Goal: Use online tool/utility: Utilize a website feature to perform a specific function

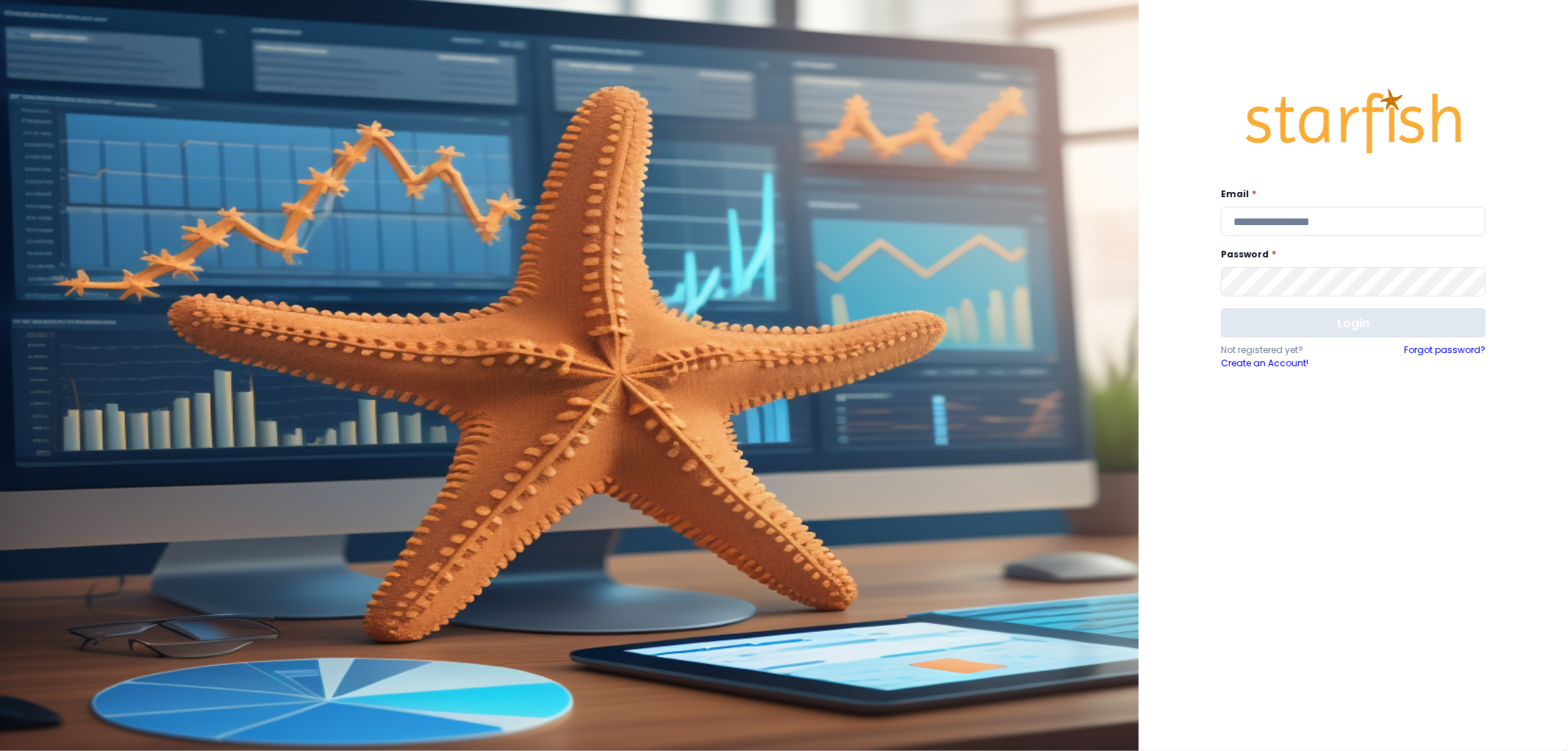
type input "**********"
click at [1340, 327] on button "Login" at bounding box center [1353, 323] width 265 height 30
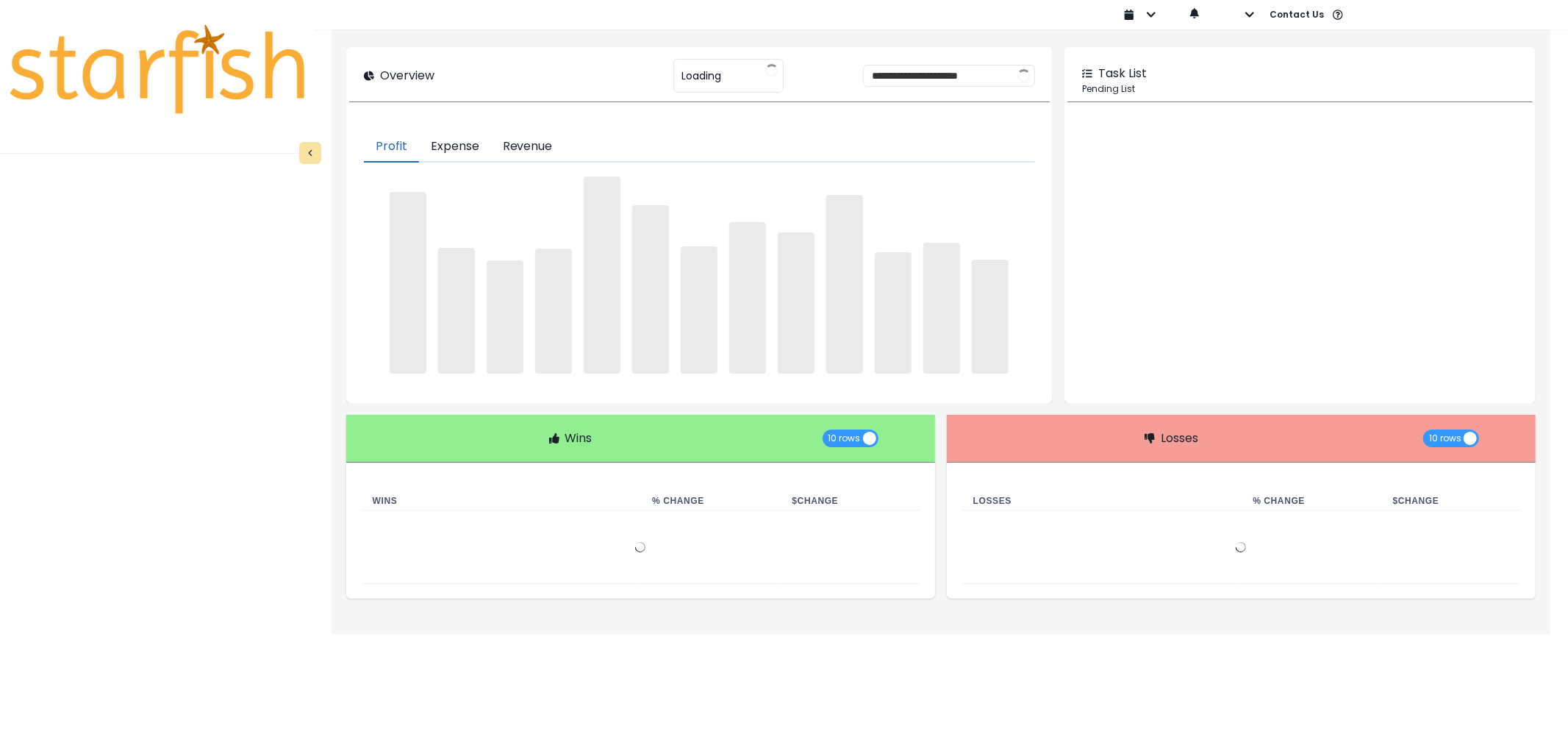
type input "********"
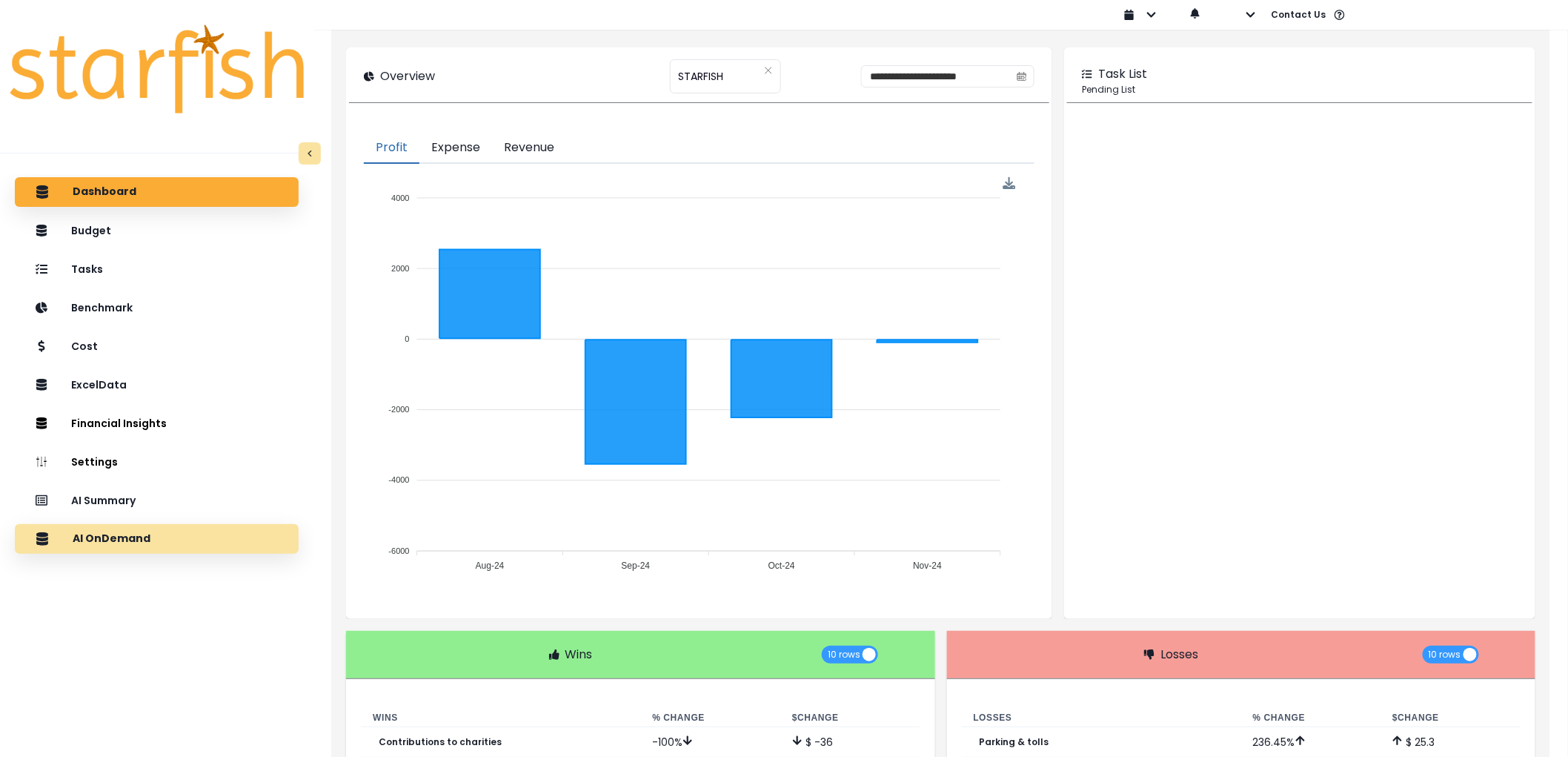
click at [154, 535] on div "AI OnDemand" at bounding box center [157, 539] width 260 height 31
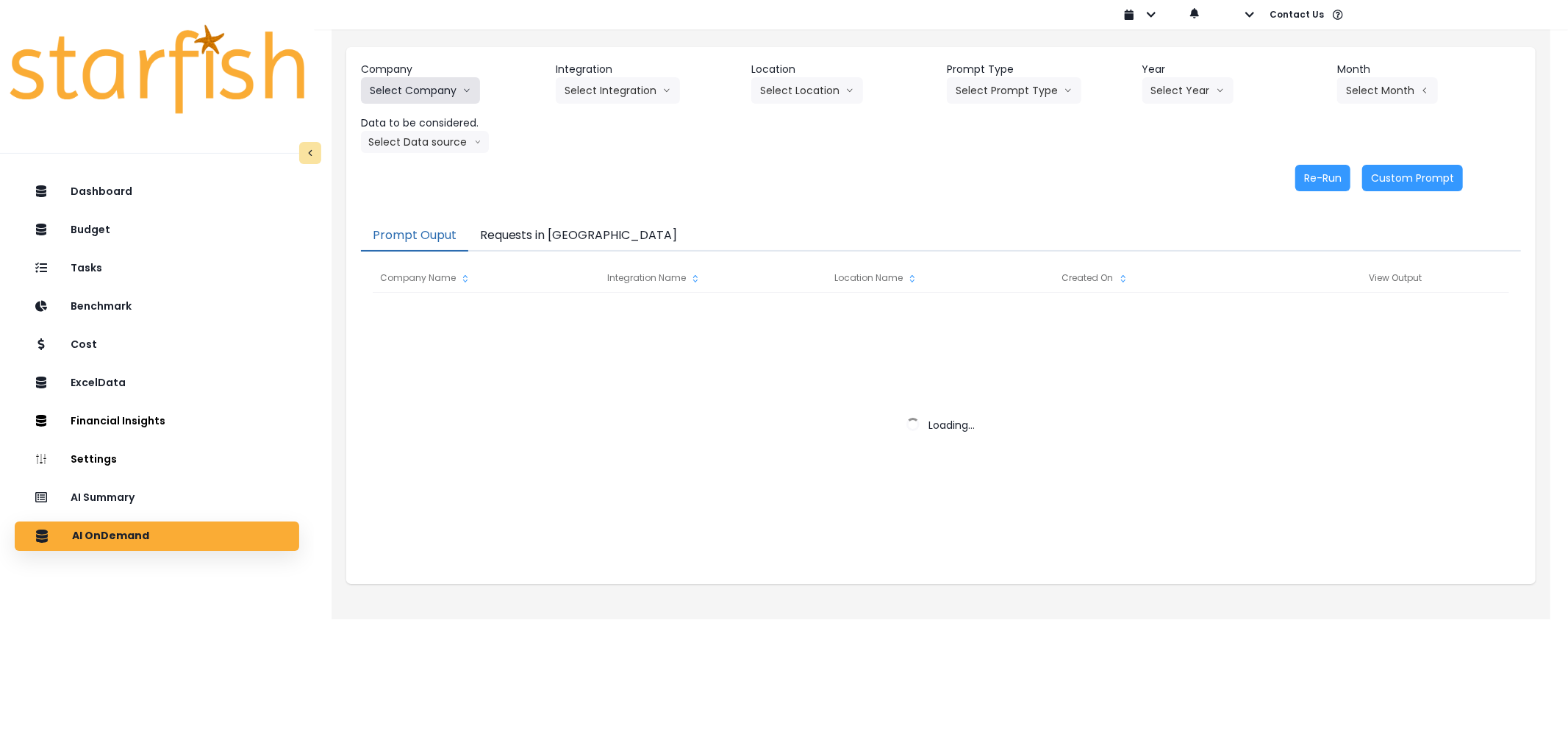
click at [420, 86] on button "Select Company" at bounding box center [420, 90] width 119 height 26
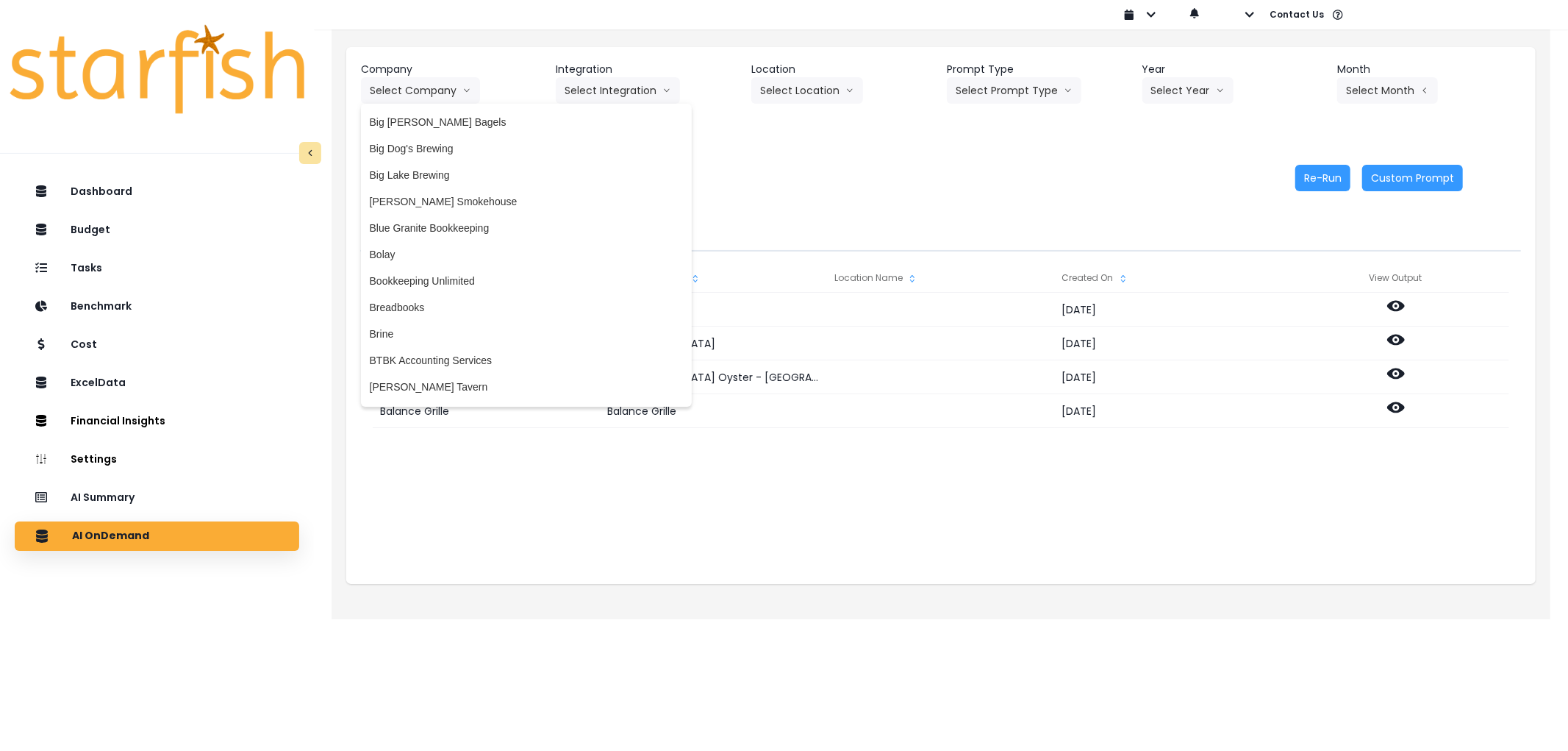
scroll to position [245, 0]
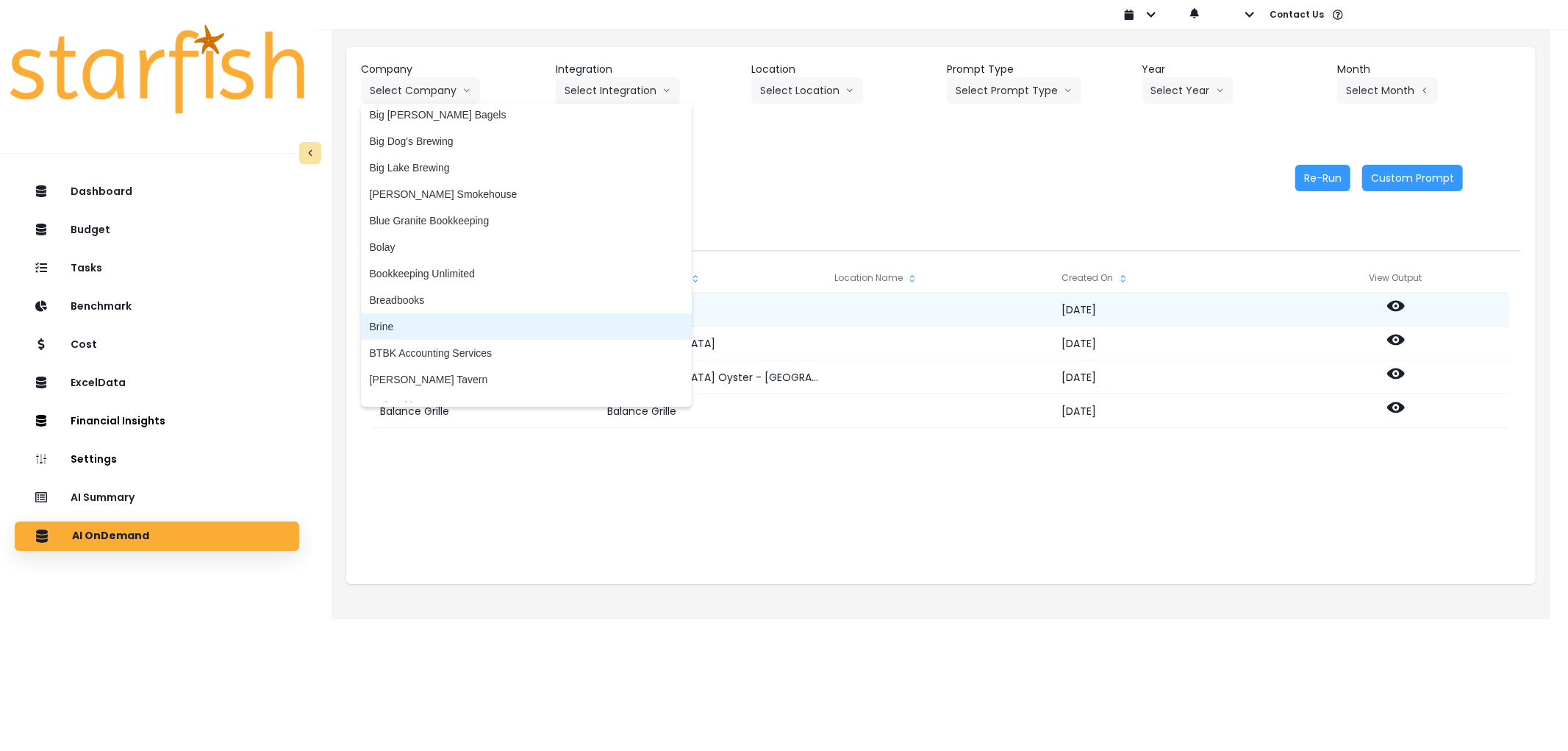
click at [382, 313] on li "Brine" at bounding box center [526, 326] width 330 height 26
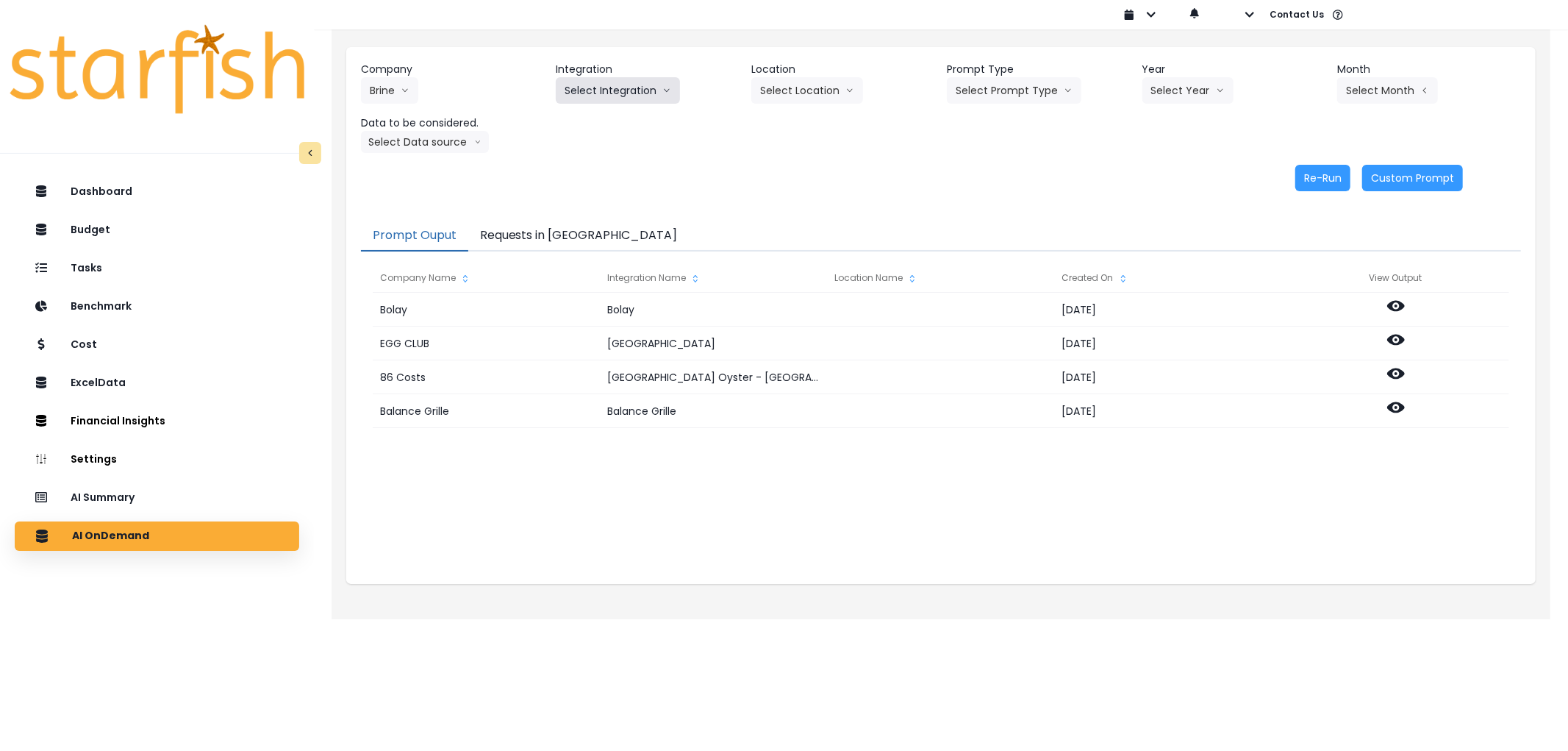
click at [609, 85] on button "Select Integration" at bounding box center [618, 90] width 124 height 26
click at [601, 144] on span "Rubys" at bounding box center [621, 147] width 113 height 14
click at [818, 90] on button "Select Location" at bounding box center [807, 90] width 112 height 26
click at [1014, 90] on button "Select Prompt Type" at bounding box center [1014, 90] width 134 height 26
click at [994, 166] on li "Error Task" at bounding box center [997, 174] width 101 height 26
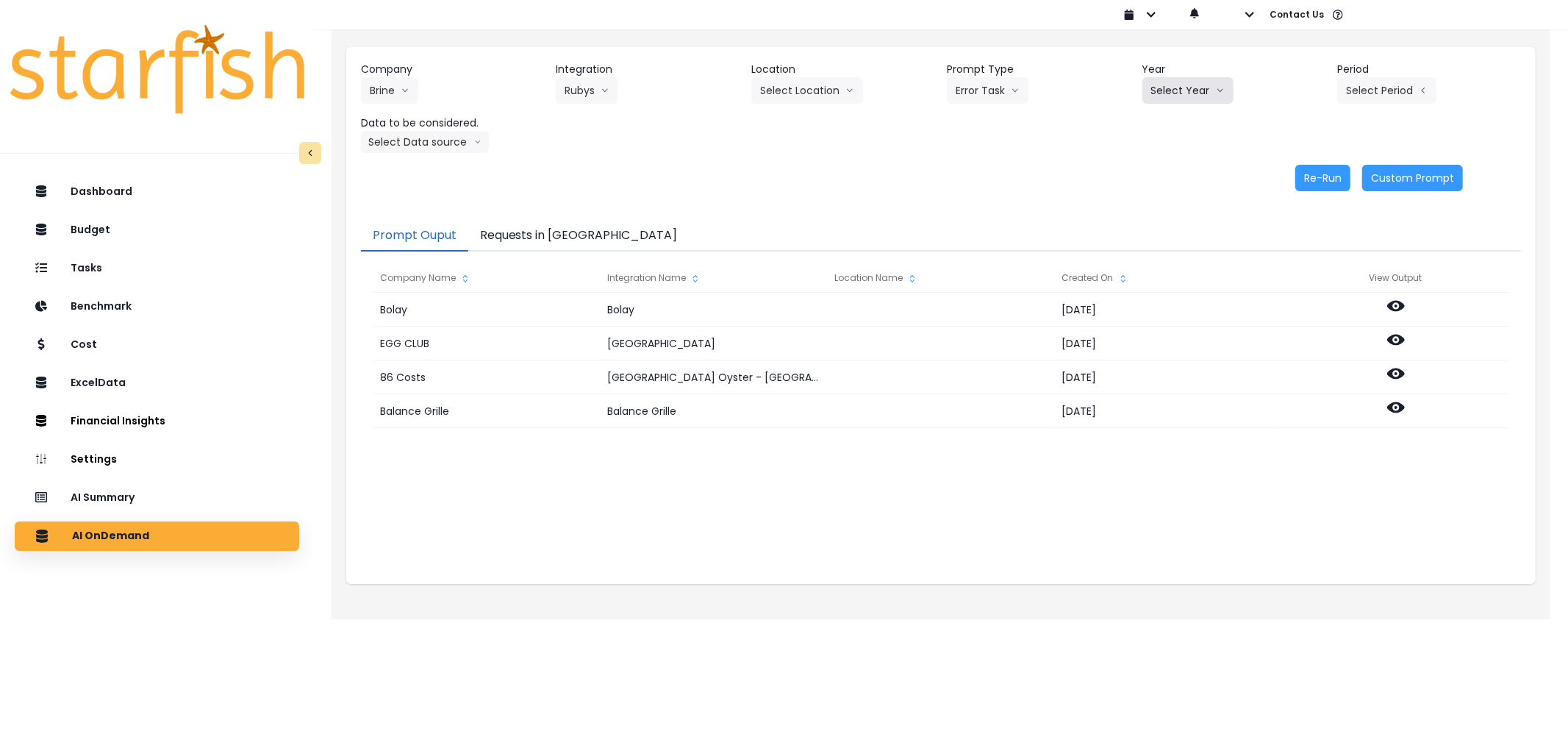
click at [1165, 79] on button "Select Year" at bounding box center [1187, 90] width 91 height 26
click at [1159, 166] on li "2025" at bounding box center [1163, 174] width 41 height 26
click at [1356, 85] on button "Select Period" at bounding box center [1386, 90] width 99 height 26
click at [1312, 252] on span "P7" at bounding box center [1319, 253] width 19 height 14
click at [432, 138] on button "Select Data source" at bounding box center [425, 142] width 128 height 22
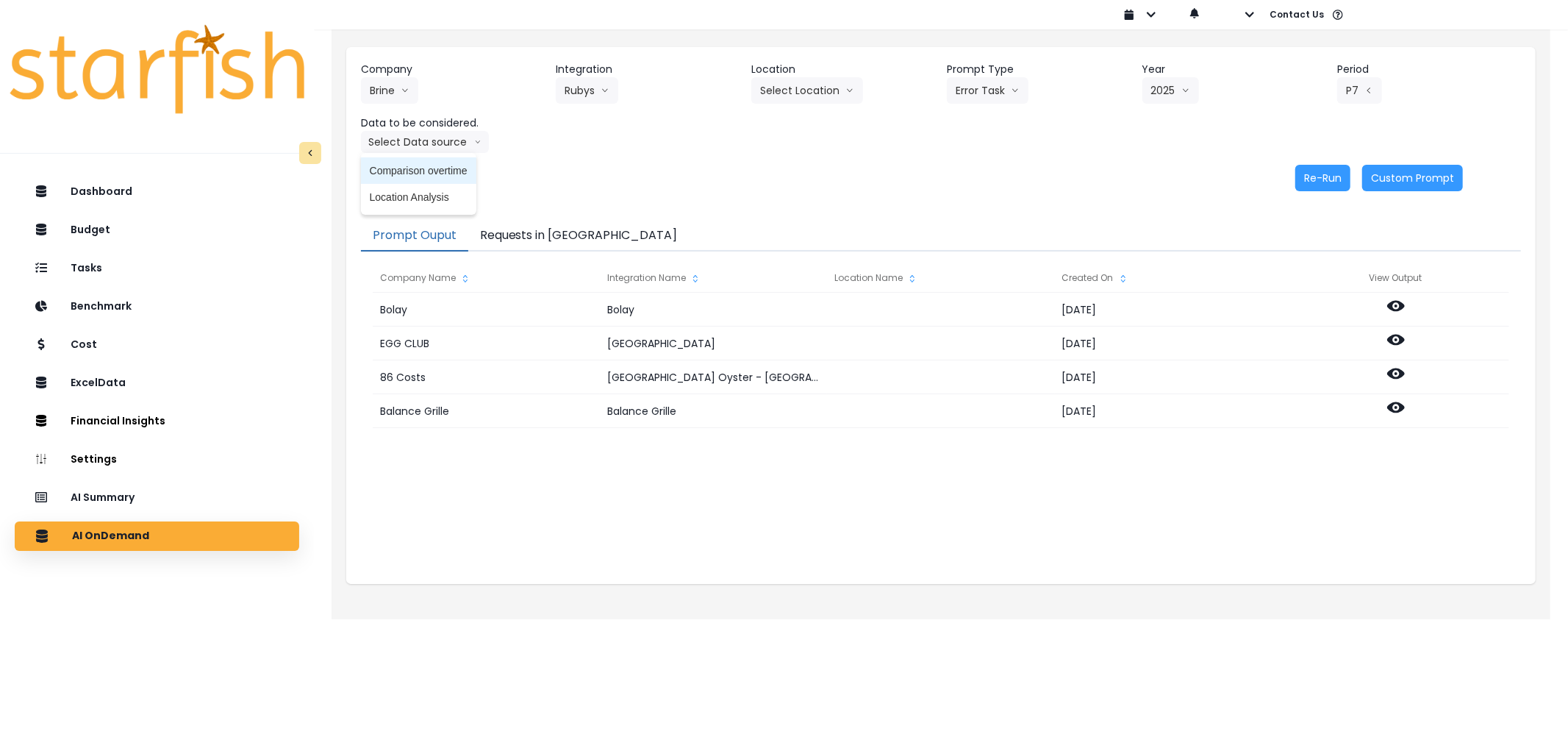
click at [422, 172] on span "Comparison overtime" at bounding box center [418, 170] width 98 height 14
click at [1336, 173] on button "Re-Run" at bounding box center [1323, 178] width 55 height 26
click at [538, 234] on button "Requests in [GEOGRAPHIC_DATA]" at bounding box center [578, 236] width 221 height 31
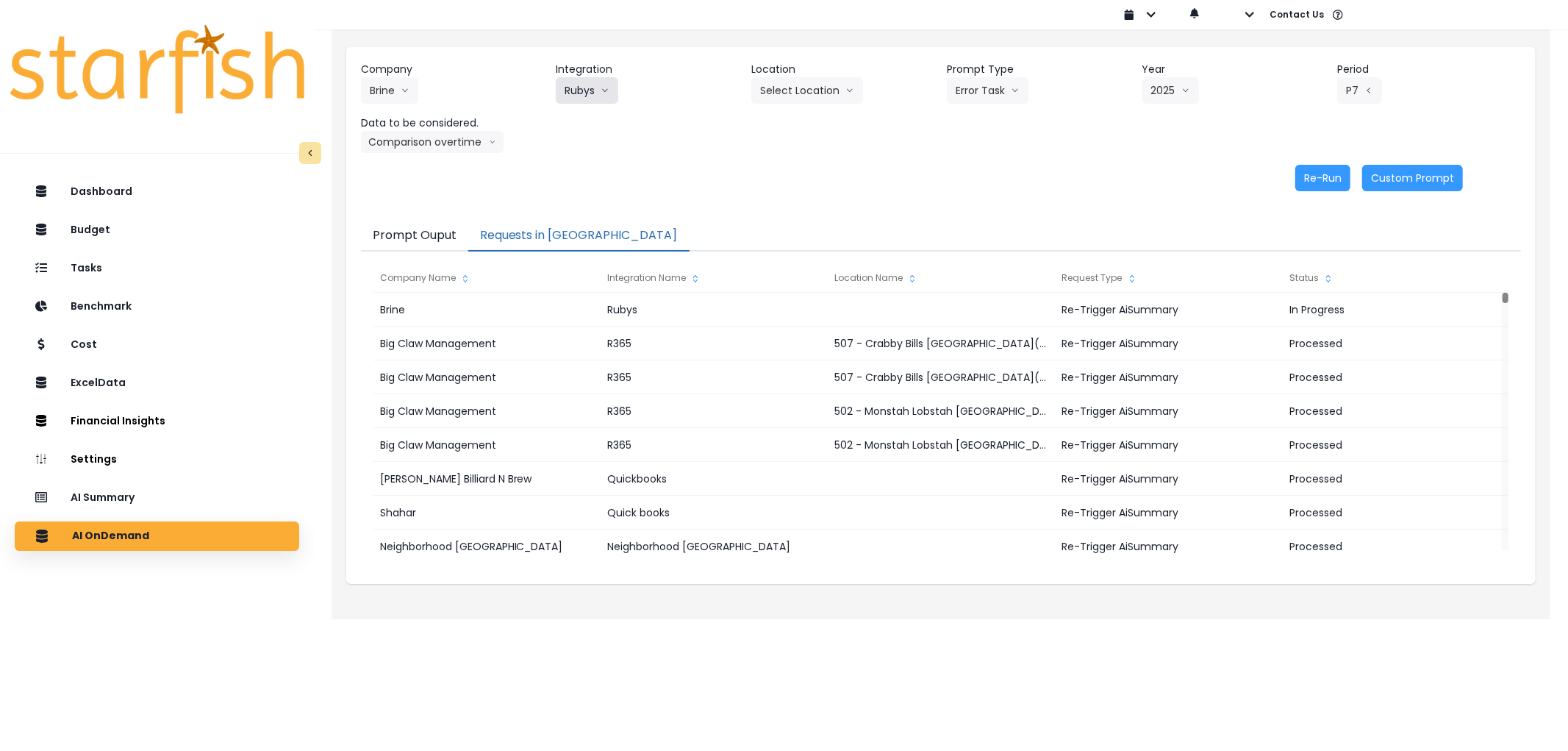
click at [584, 85] on button "Rubys" at bounding box center [587, 90] width 63 height 26
click at [584, 170] on span "Sunnys" at bounding box center [621, 173] width 113 height 14
click at [1026, 81] on button "Select Prompt Type" at bounding box center [1014, 90] width 134 height 26
click at [1001, 172] on span "Error Task" at bounding box center [997, 173] width 83 height 14
click at [1142, 94] on button "Select Year" at bounding box center [1187, 90] width 91 height 26
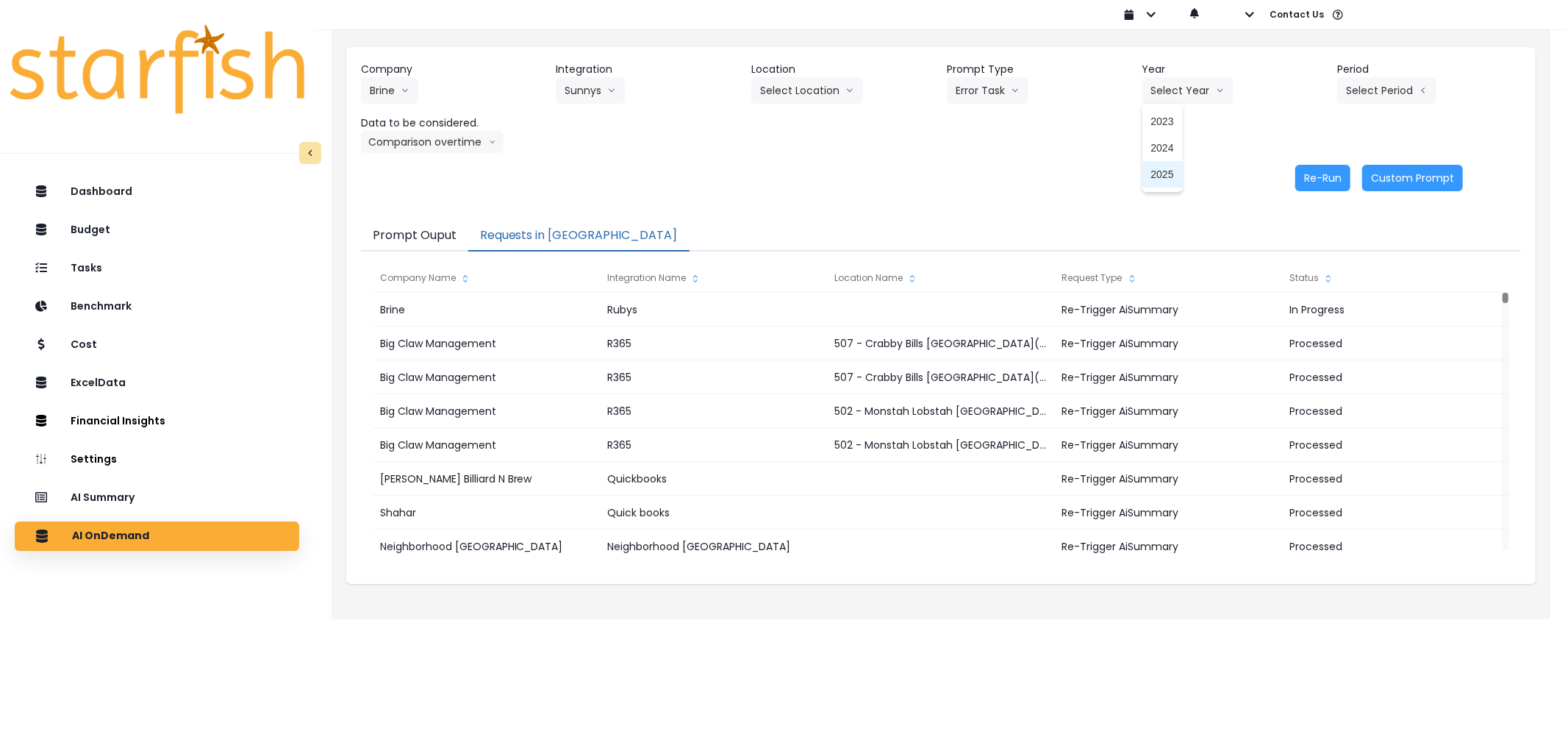
click at [1154, 166] on li "2025" at bounding box center [1163, 174] width 41 height 26
click at [1344, 96] on button "Select Period" at bounding box center [1386, 90] width 99 height 26
click at [1310, 246] on span "P7" at bounding box center [1319, 253] width 19 height 14
click at [1316, 187] on button "Re-Run" at bounding box center [1323, 178] width 55 height 26
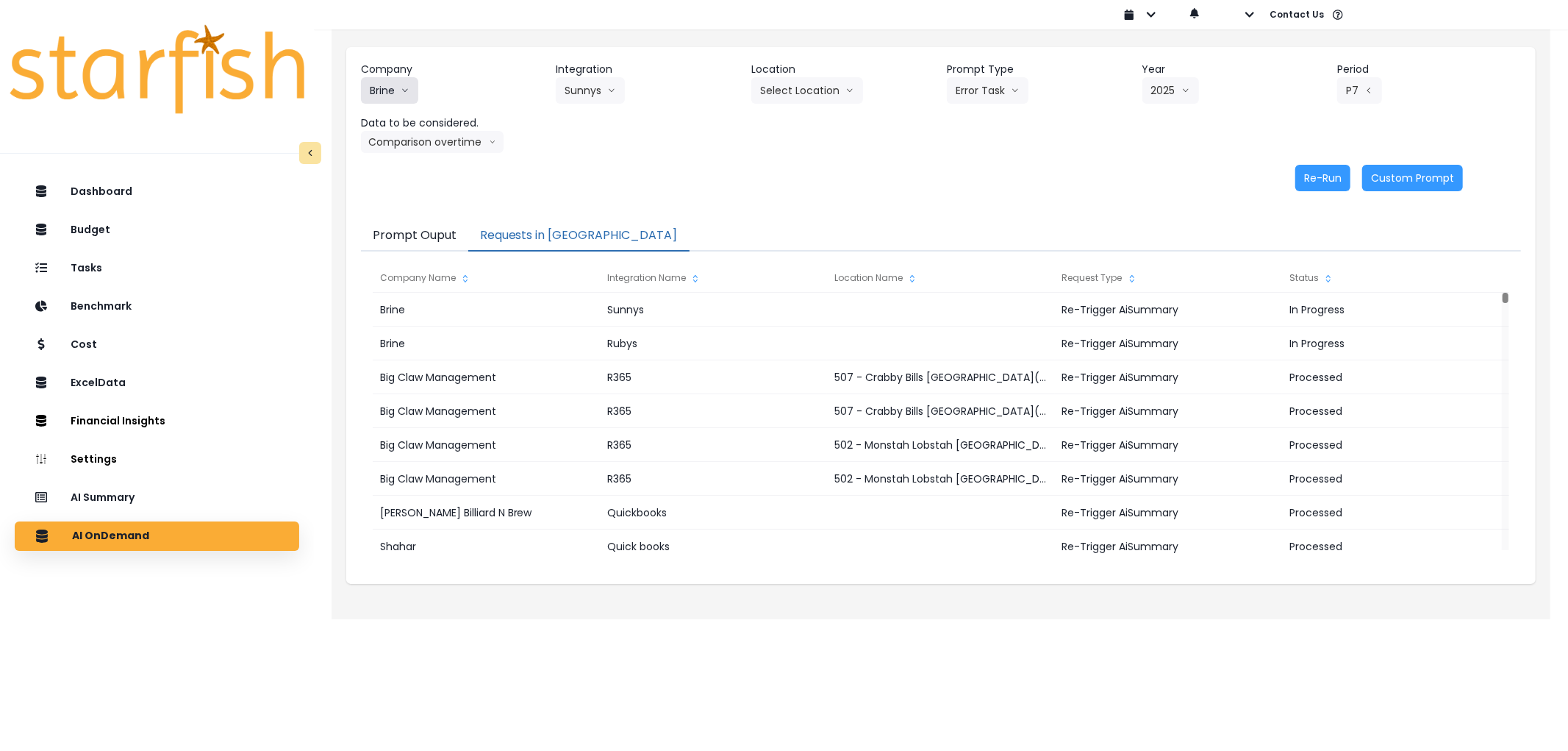
click at [392, 83] on button "Brine" at bounding box center [390, 90] width 58 height 26
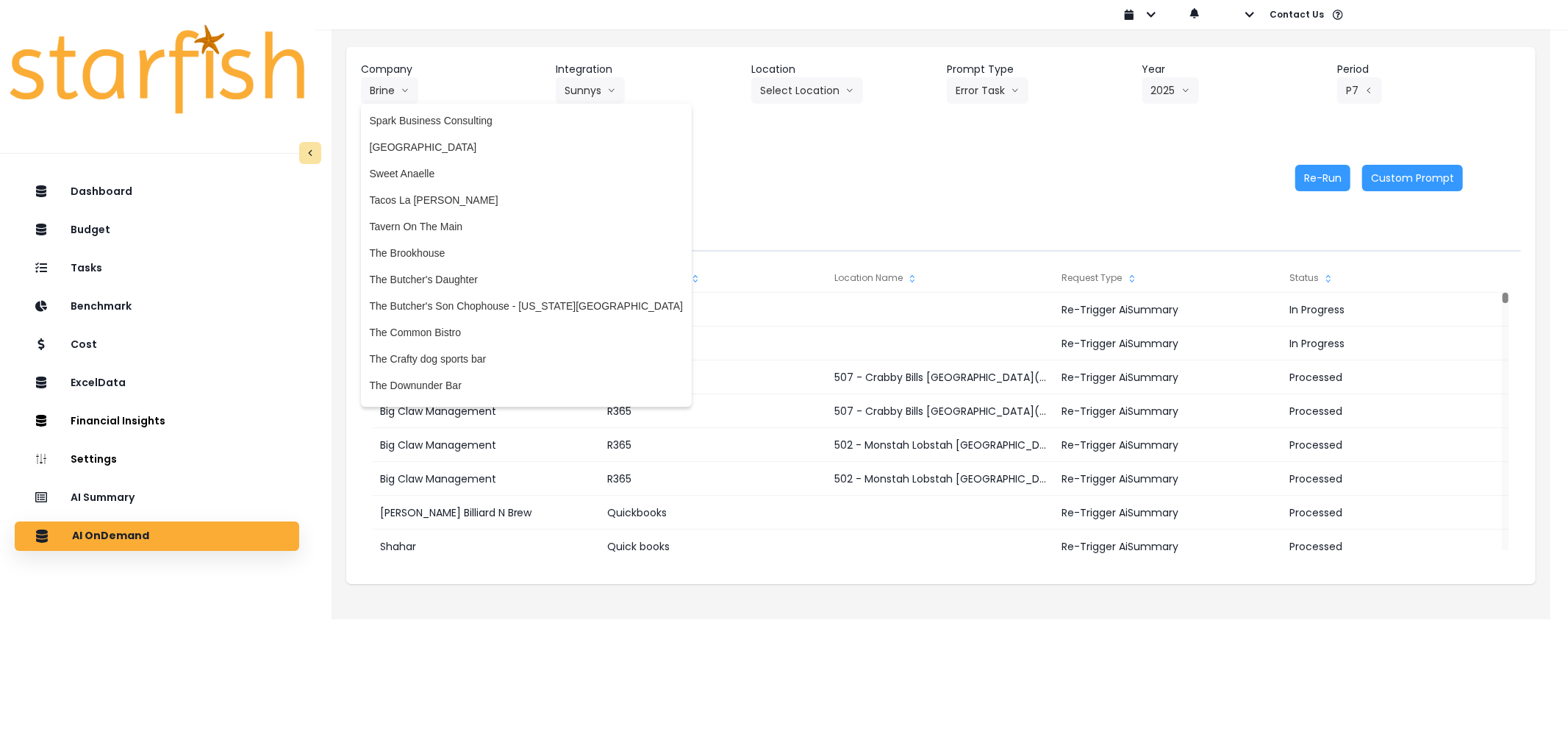
scroll to position [2904, 0]
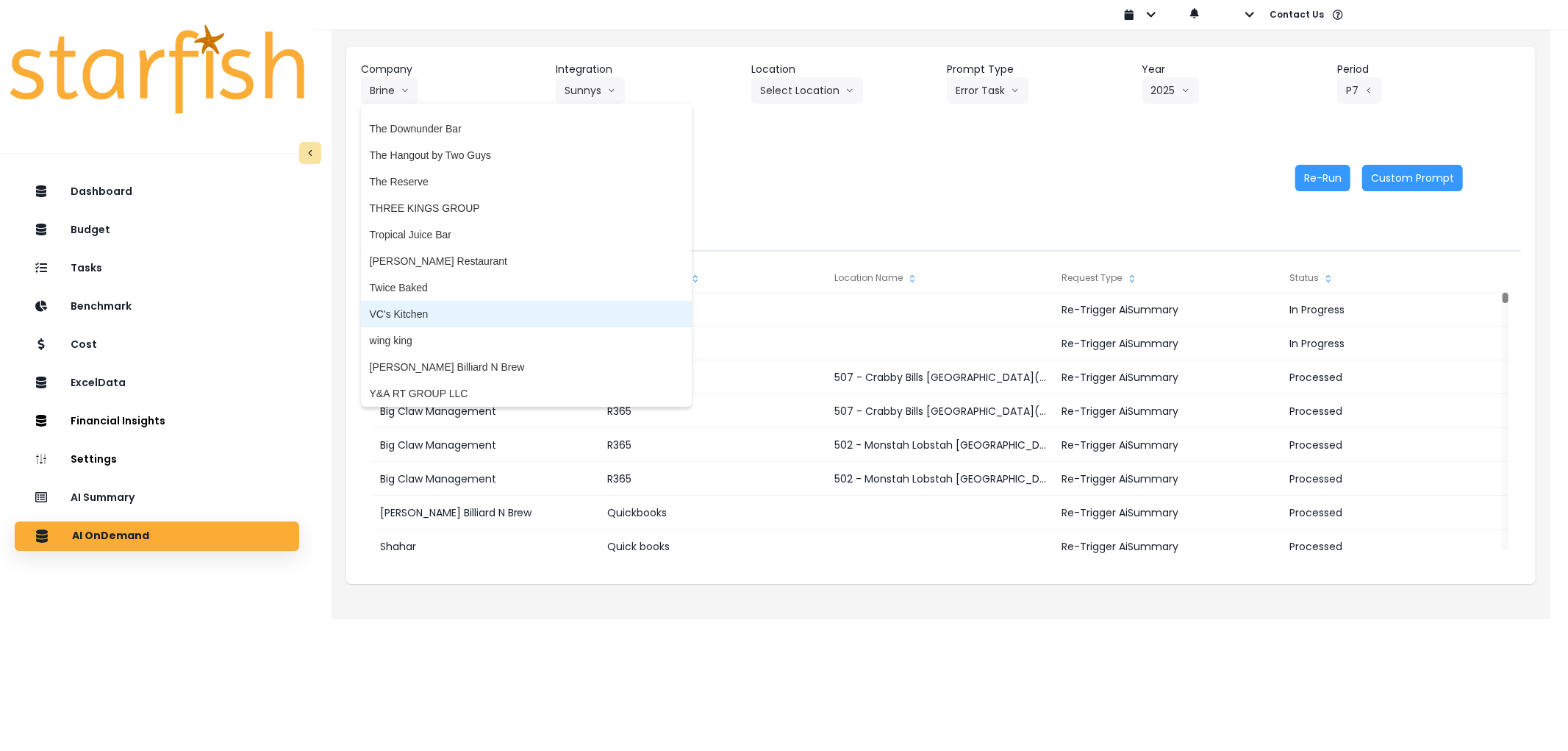
click at [461, 307] on span "VC's Kitchen" at bounding box center [526, 313] width 313 height 14
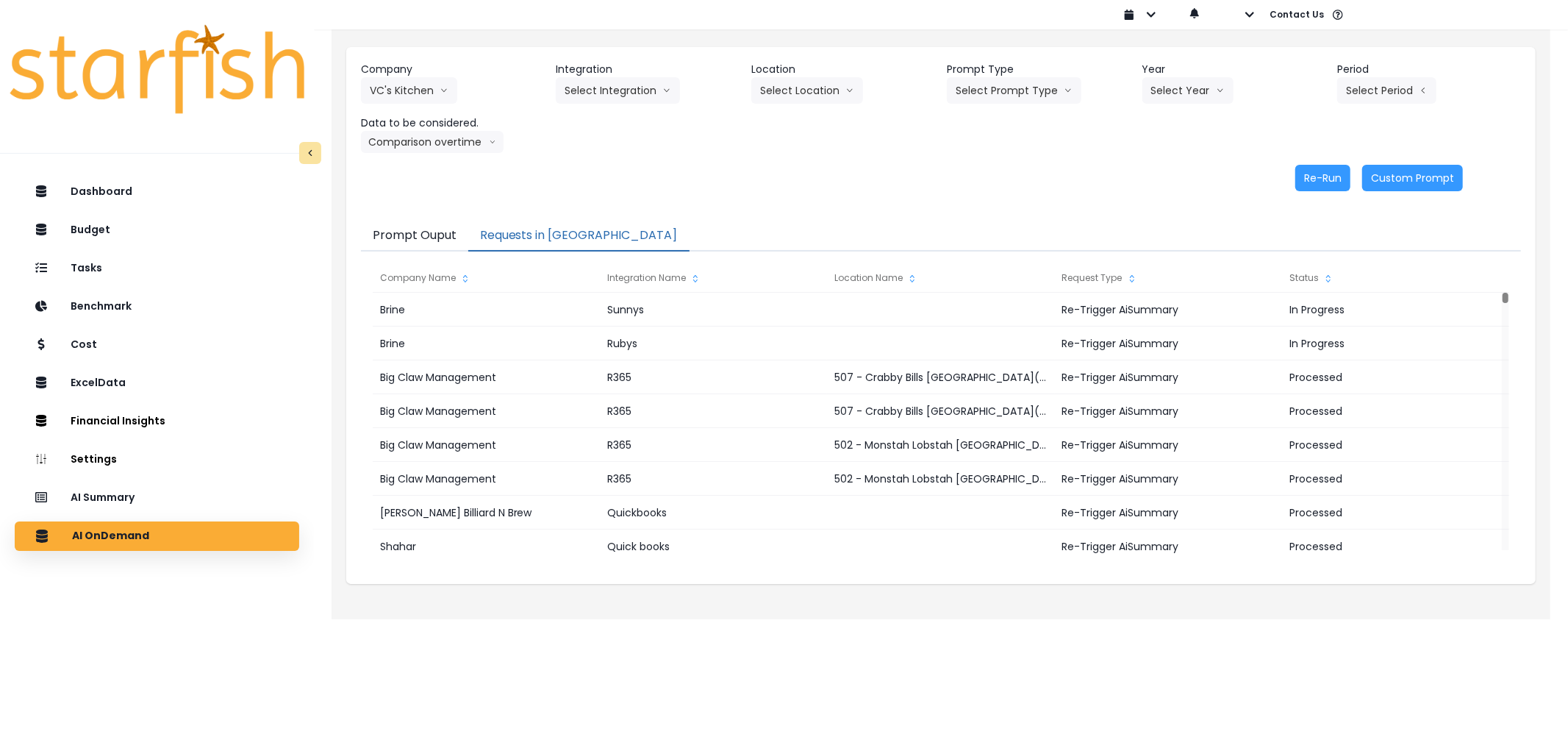
click at [592, 76] on header "Integration" at bounding box center [647, 70] width 183 height 15
click at [598, 87] on button "Select Integration" at bounding box center [618, 90] width 124 height 26
click at [598, 118] on span "Quickbooks Online" at bounding box center [608, 121] width 87 height 14
click at [1001, 85] on button "Select Prompt Type" at bounding box center [1014, 90] width 134 height 26
click at [1000, 178] on span "Error Task" at bounding box center [997, 173] width 83 height 14
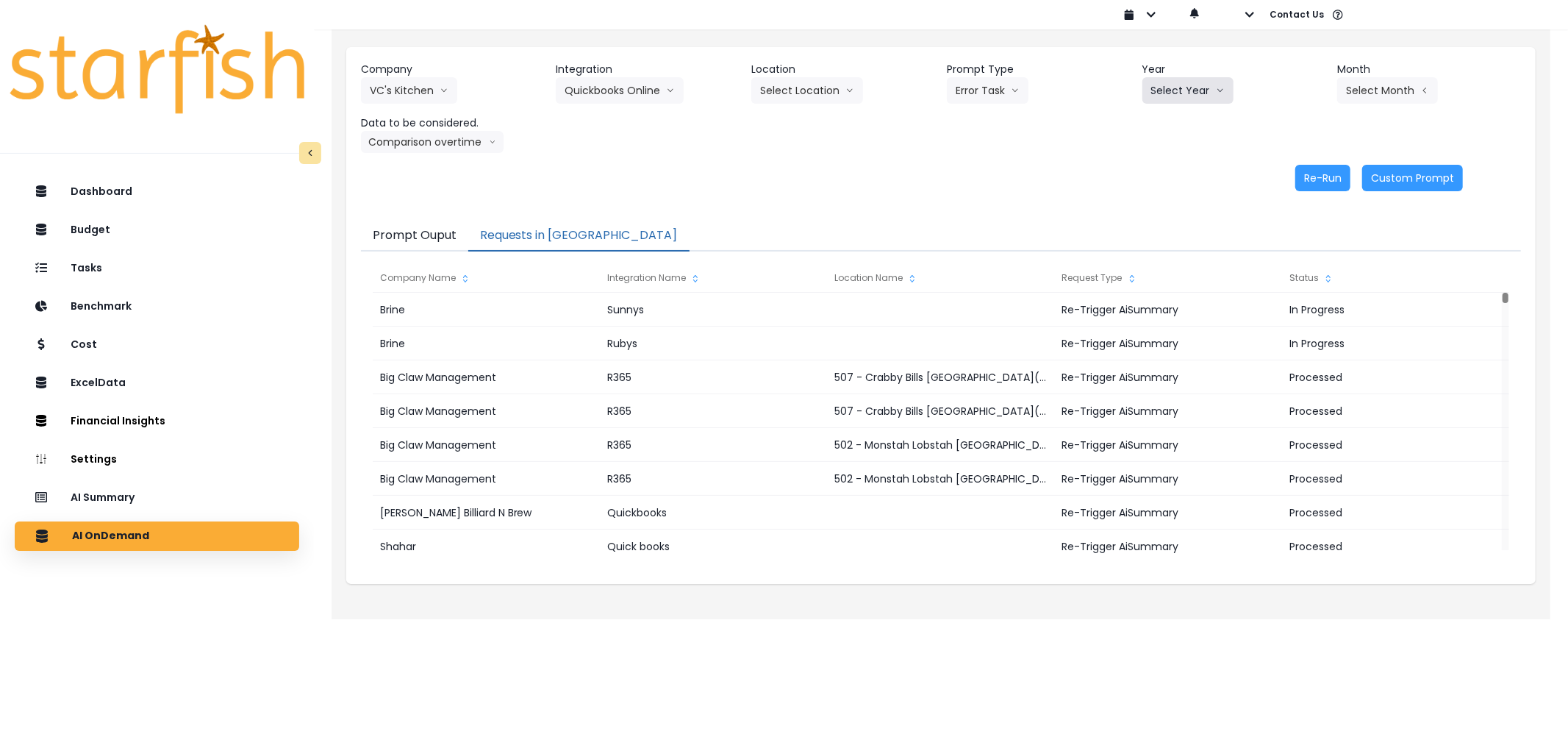
click at [1194, 86] on button "Select Year" at bounding box center [1187, 90] width 91 height 26
click at [1162, 167] on span "2025" at bounding box center [1162, 173] width 23 height 14
click at [1362, 97] on button "Select Month" at bounding box center [1387, 90] width 101 height 26
click at [1301, 263] on li "July" at bounding box center [1314, 253] width 47 height 26
click at [1313, 172] on button "Re-Run" at bounding box center [1323, 178] width 55 height 26
